Goal: Transaction & Acquisition: Purchase product/service

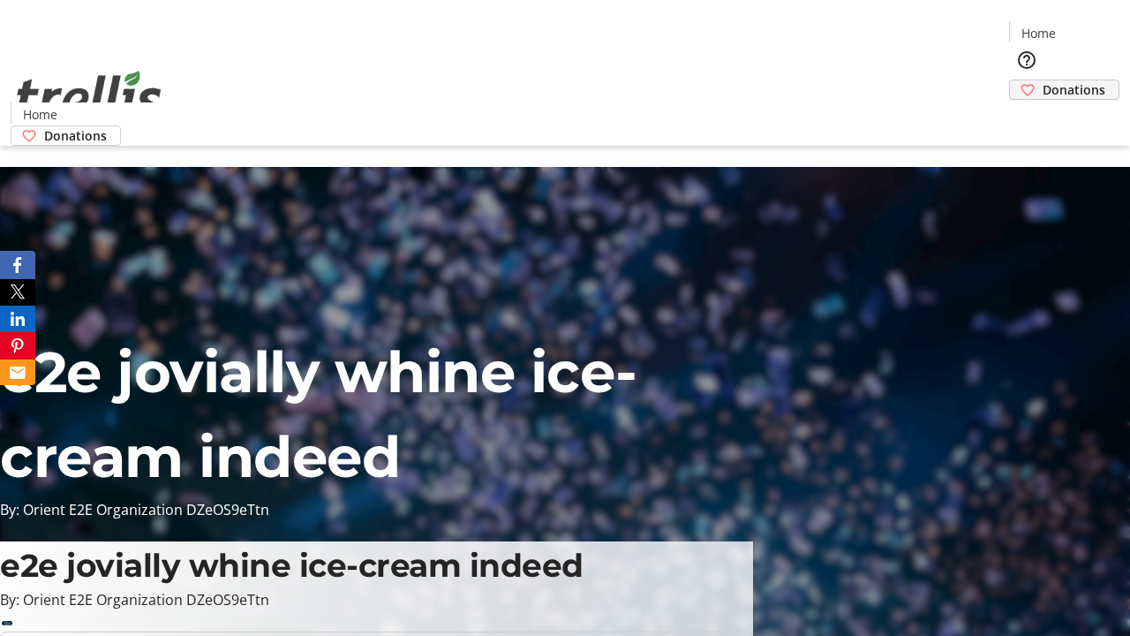
click at [1042, 80] on span "Donations" at bounding box center [1073, 89] width 63 height 19
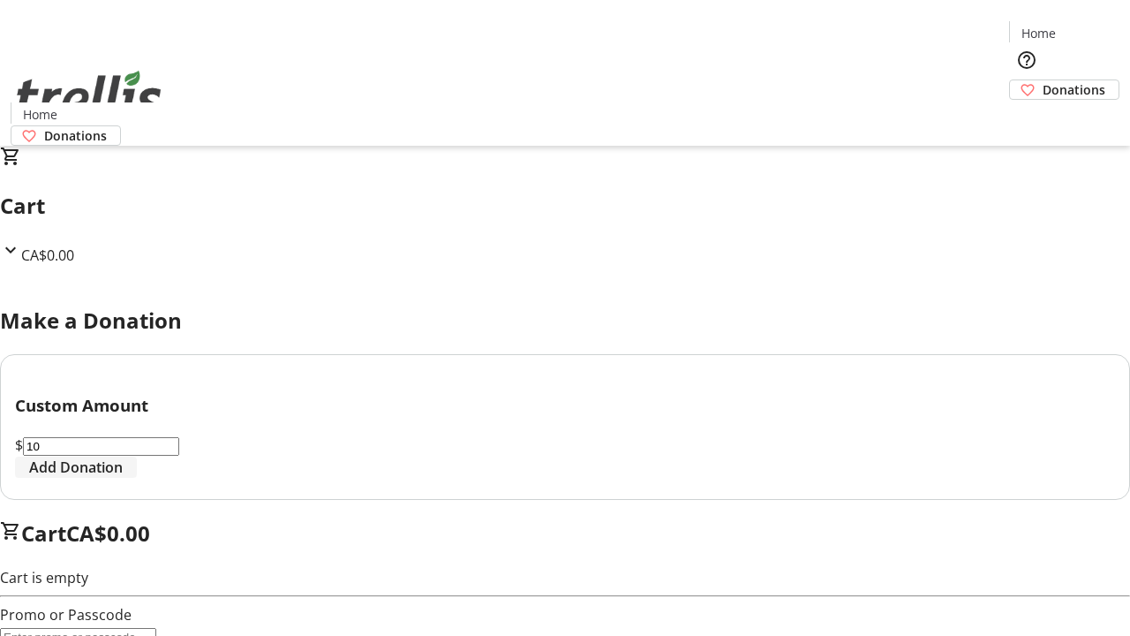
click at [123, 478] on span "Add Donation" at bounding box center [76, 466] width 94 height 21
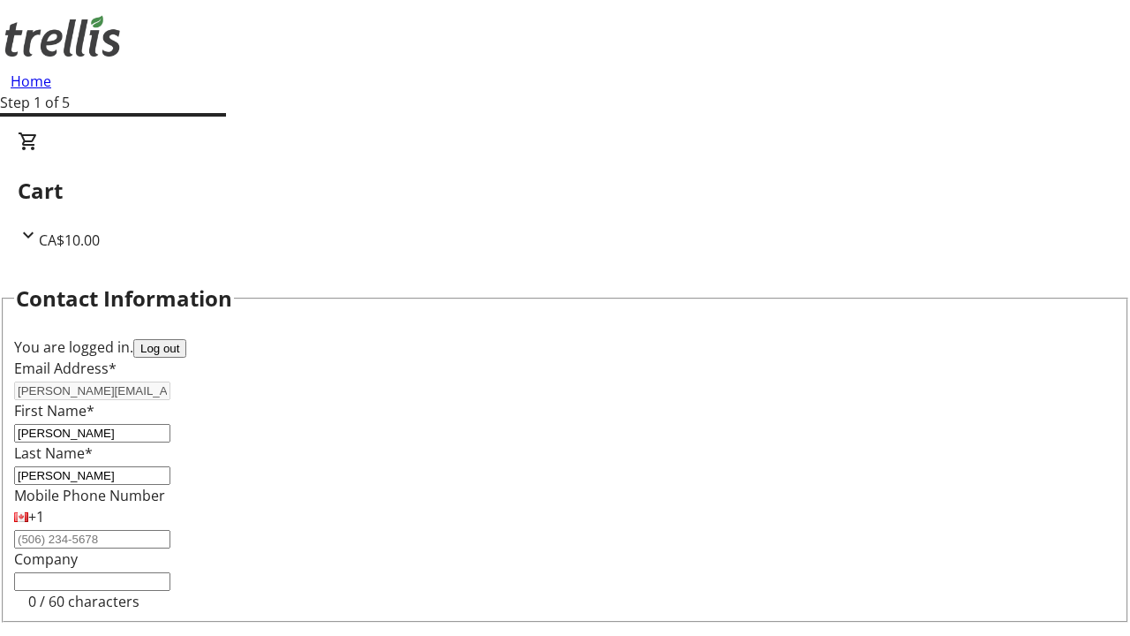
select select "CA"
select select "BC"
type input "Kelowna"
type input "V1Y 0C2"
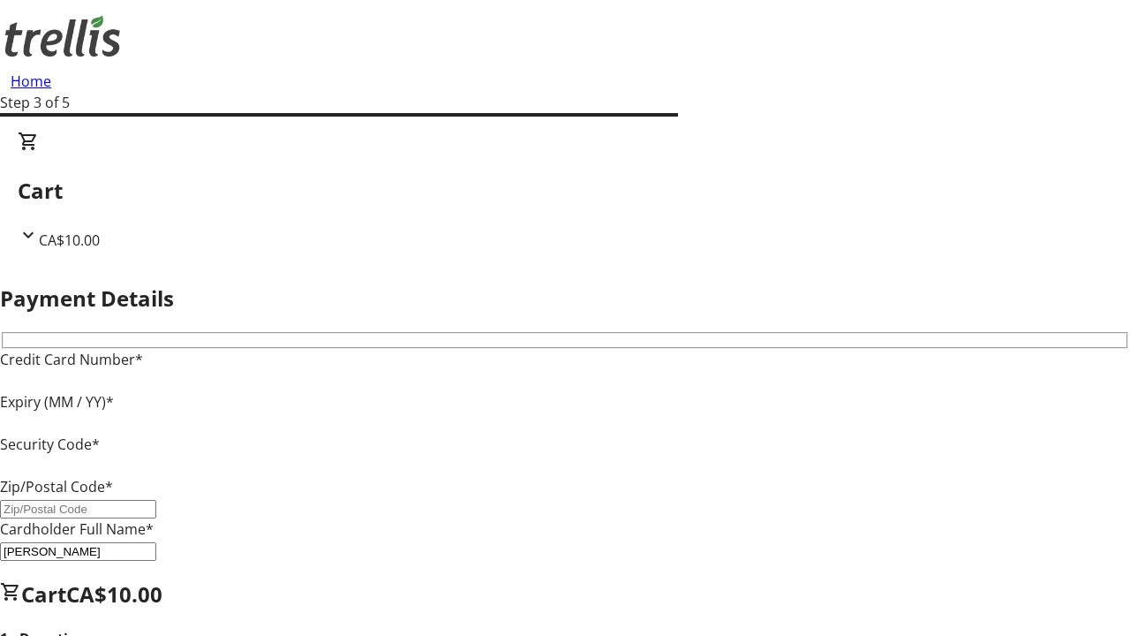
type input "V1Y 0C2"
